Goal: Find specific page/section: Find specific page/section

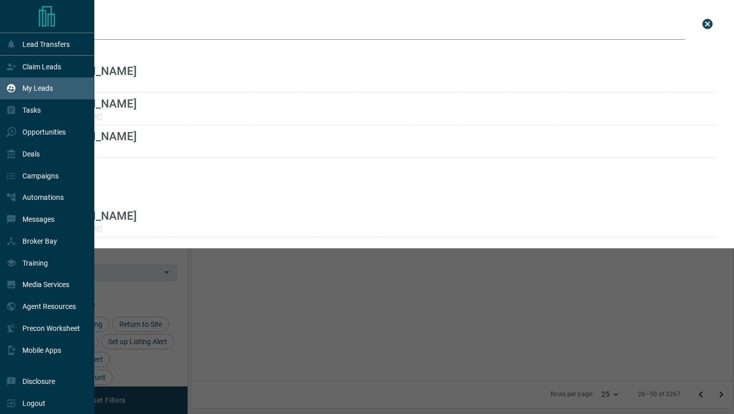
scroll to position [323, 541]
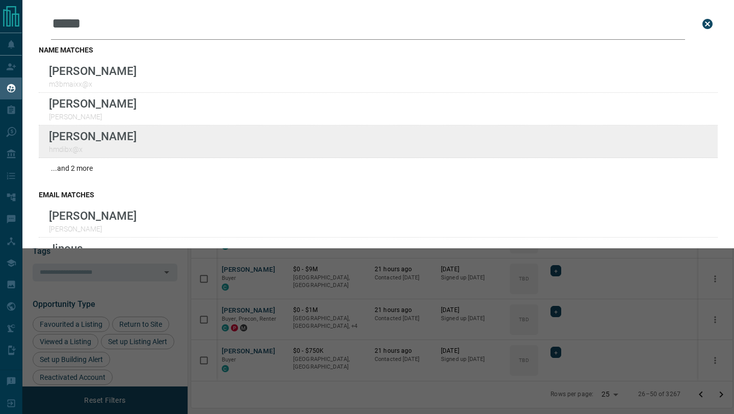
click at [0, 0] on div "Lead Transfers Claim Leads My Leads Tasks Opportunities Deals Campaigns Automat…" at bounding box center [367, 200] width 734 height 401
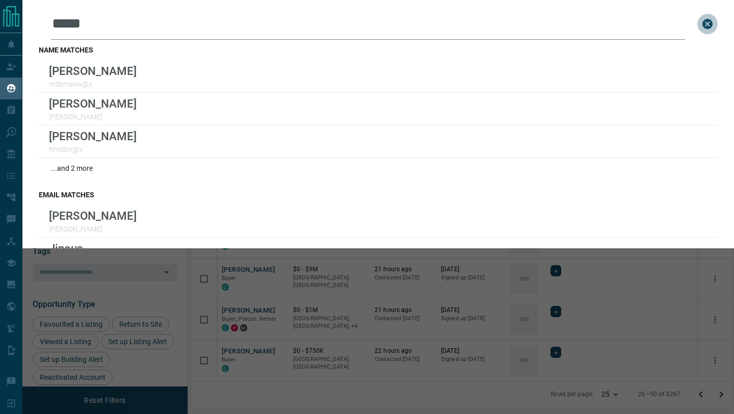
click at [704, 21] on icon "close search bar" at bounding box center [707, 24] width 10 height 10
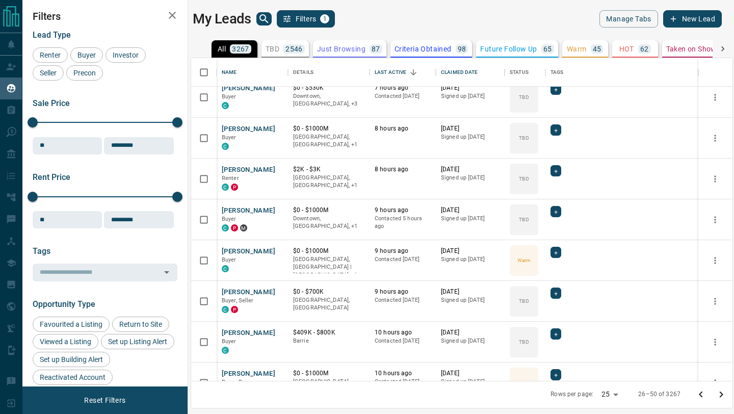
scroll to position [0, 0]
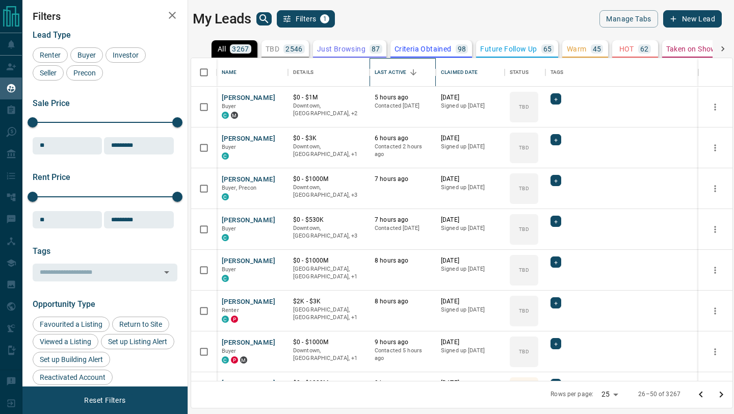
click at [404, 74] on div "Last Active" at bounding box center [391, 72] width 32 height 29
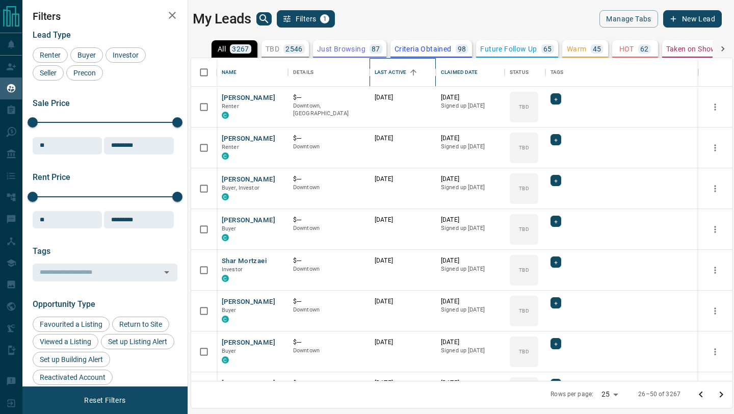
click at [404, 74] on div "Last Active" at bounding box center [391, 72] width 32 height 29
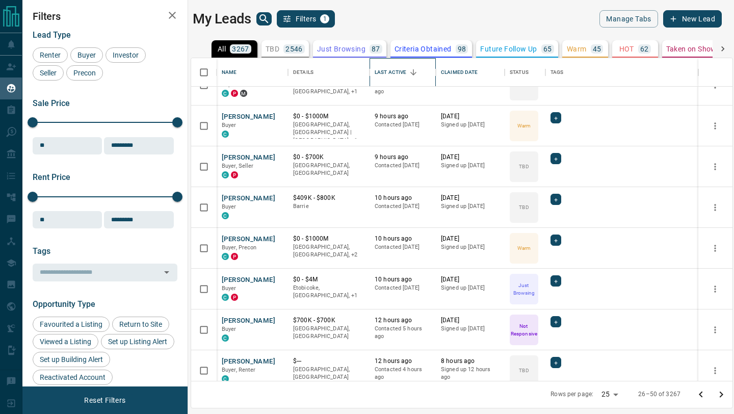
scroll to position [273, 0]
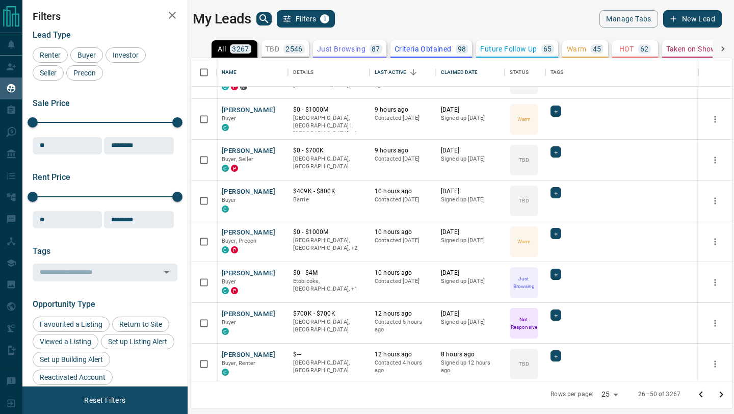
click at [418, 9] on div "My Leads Filters 1 Manage Tabs New Lead All 3267 TBD 2546 Do Not Contact - Not …" at bounding box center [378, 200] width 712 height 401
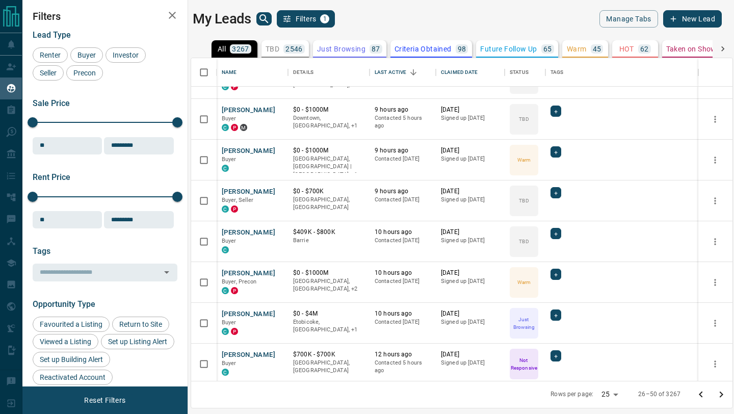
scroll to position [314, 0]
